Goal: Find specific page/section: Find specific page/section

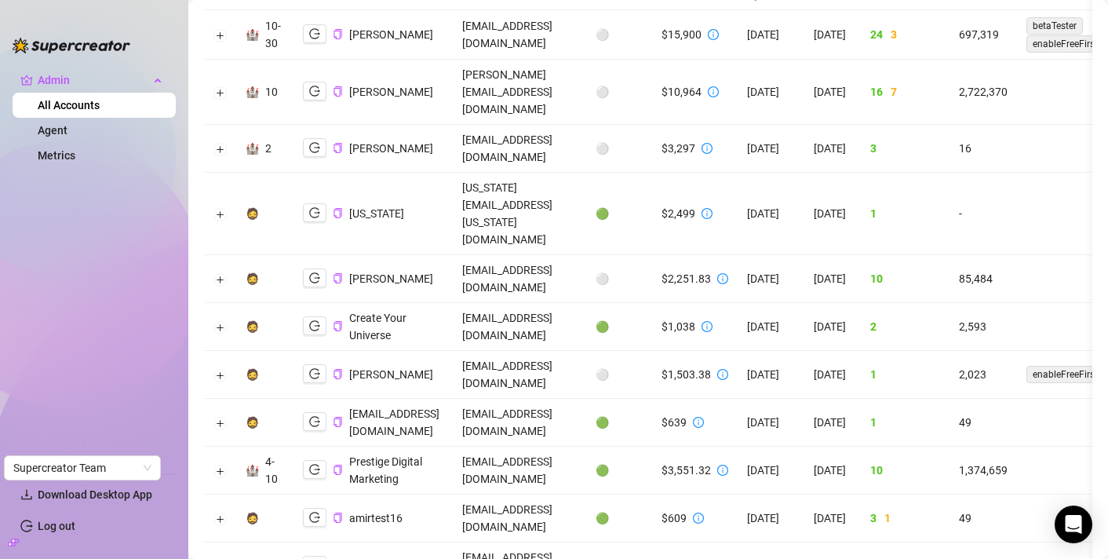
scroll to position [123, 0]
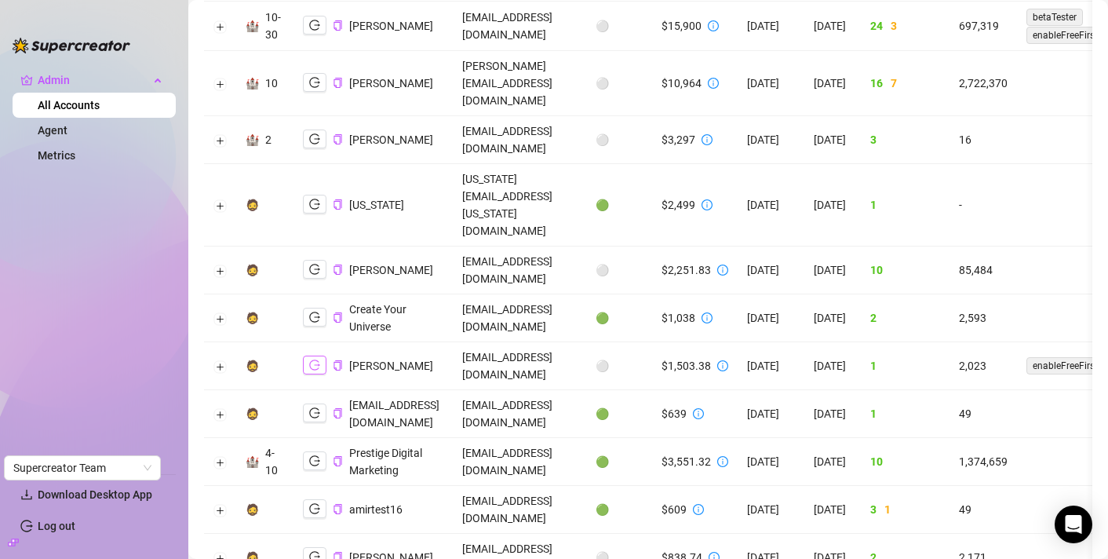
click at [315, 360] on icon "logout" at bounding box center [314, 365] width 11 height 10
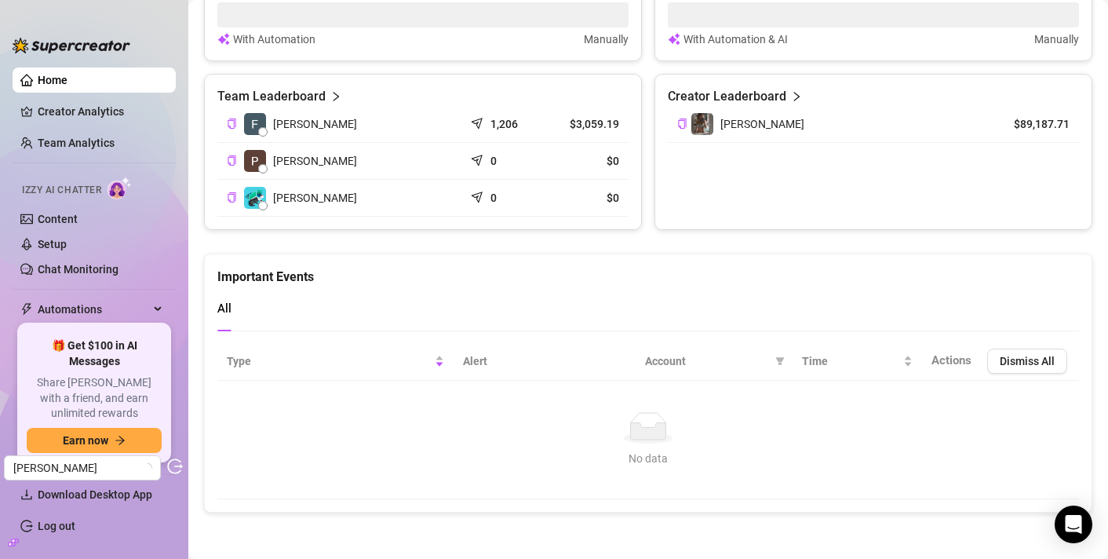
scroll to position [728, 0]
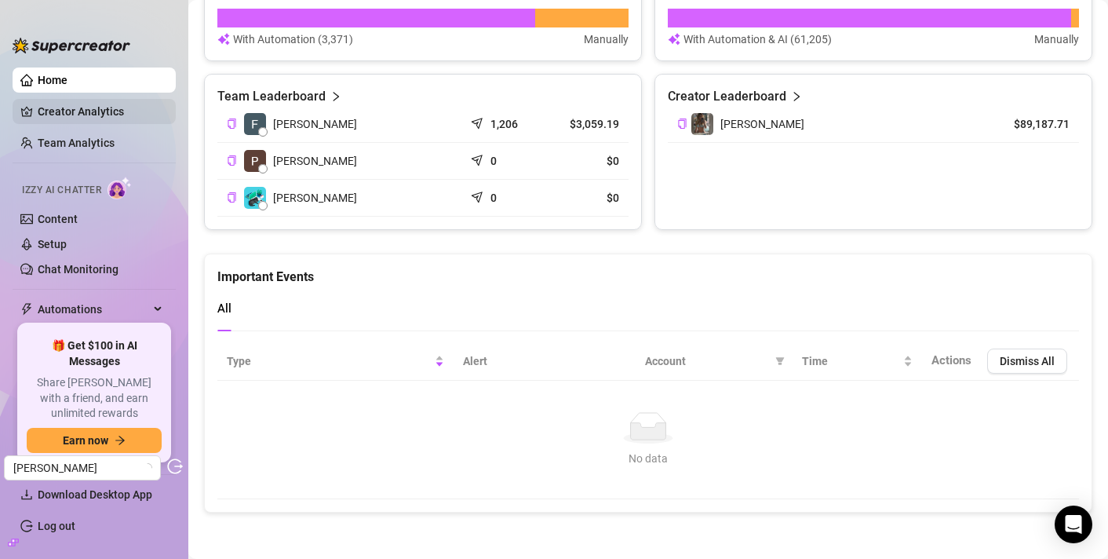
click at [141, 118] on link "Creator Analytics" at bounding box center [101, 111] width 126 height 25
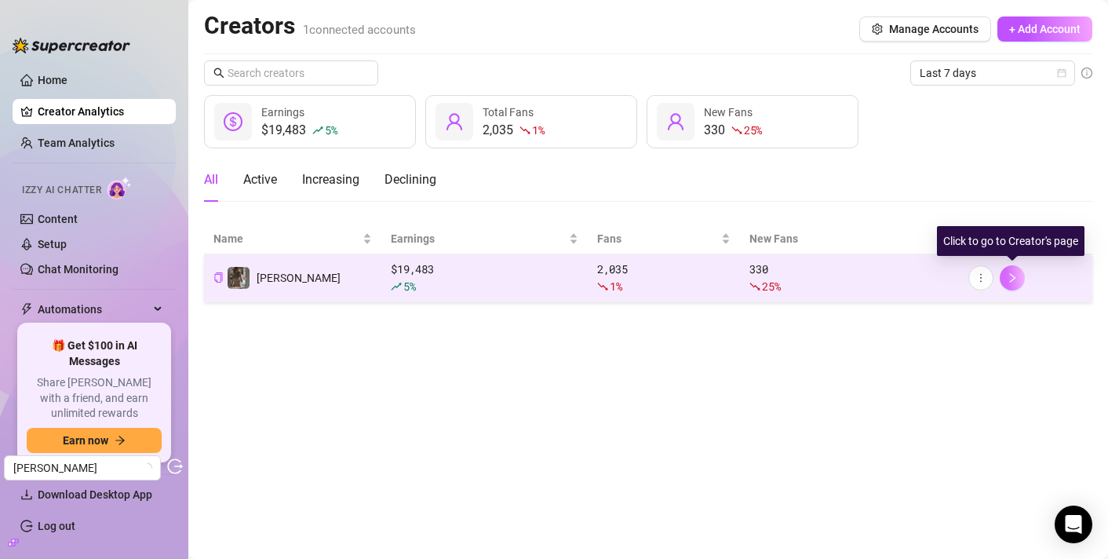
click at [1018, 276] on icon "right" at bounding box center [1012, 277] width 11 height 11
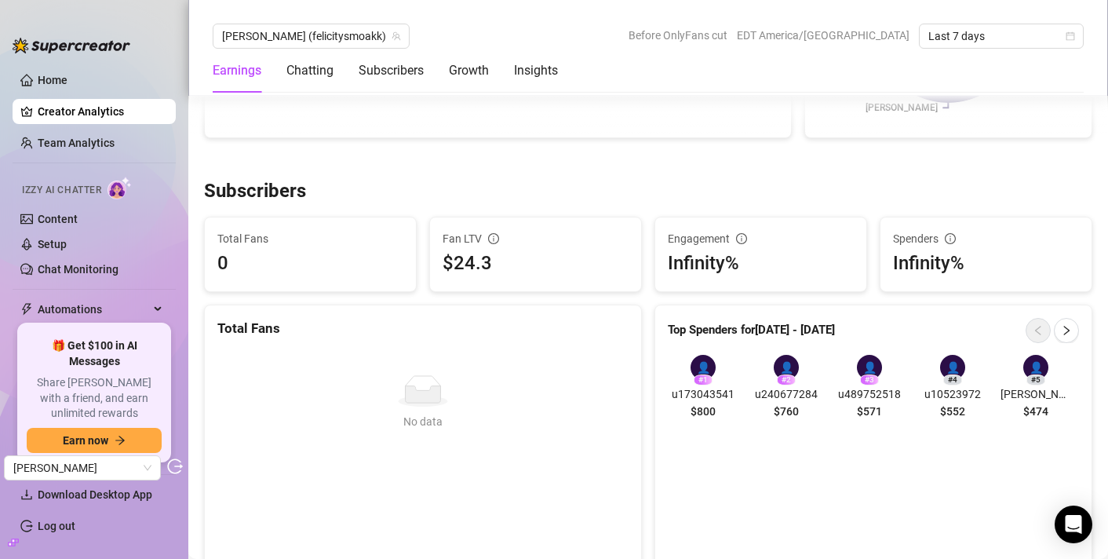
scroll to position [870, 0]
click at [756, 254] on div "Infinity%" at bounding box center [761, 263] width 186 height 30
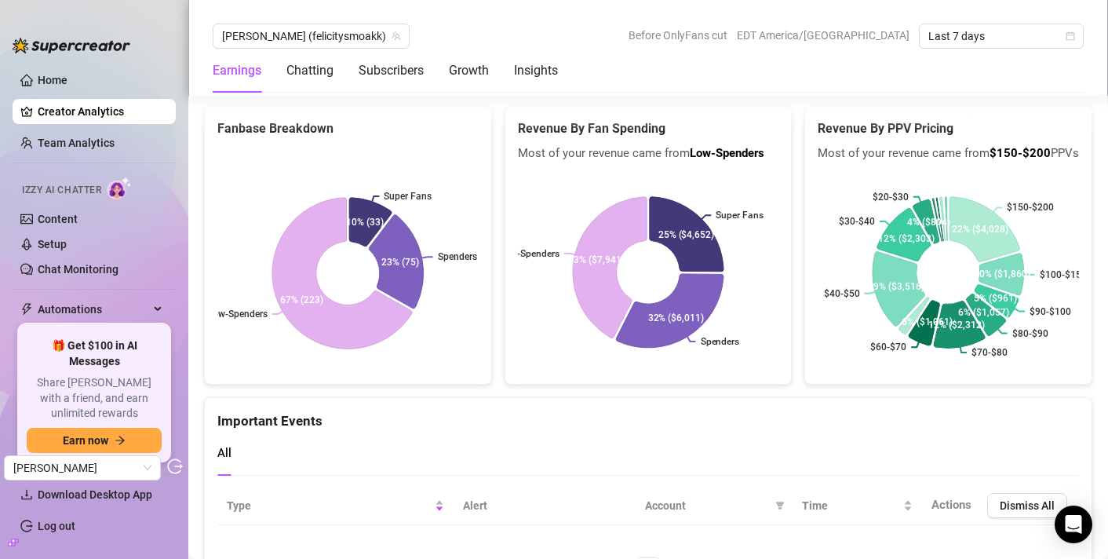
scroll to position [2988, 0]
